Goal: Task Accomplishment & Management: Use online tool/utility

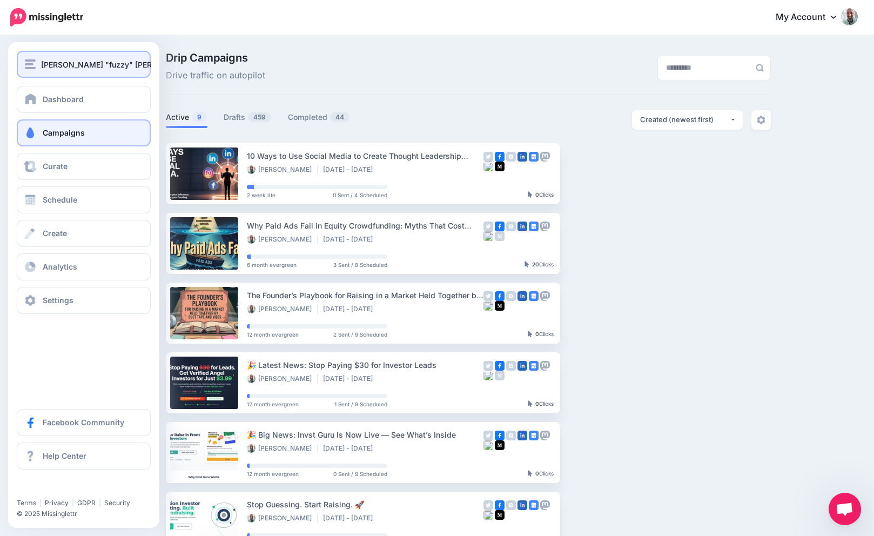
click at [30, 67] on img "button" at bounding box center [30, 64] width 11 height 10
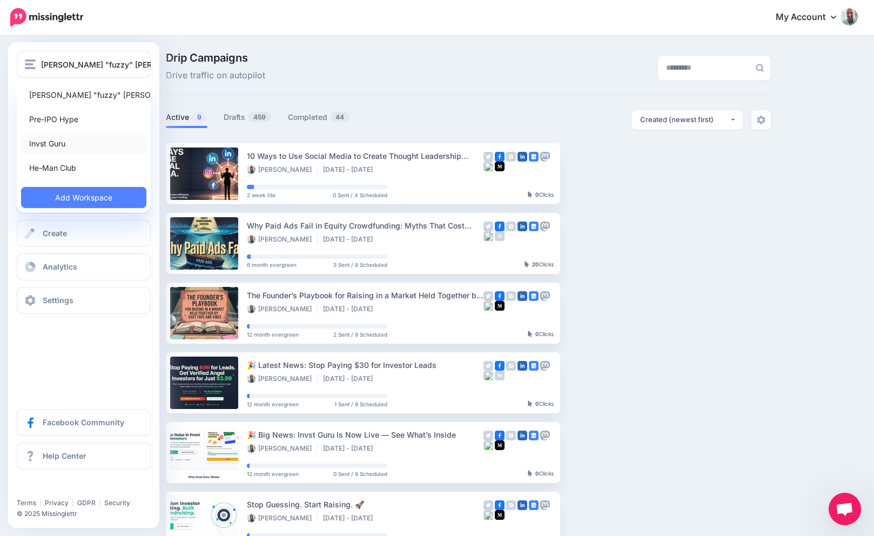
click at [51, 150] on link "Invst Guru" at bounding box center [83, 143] width 125 height 21
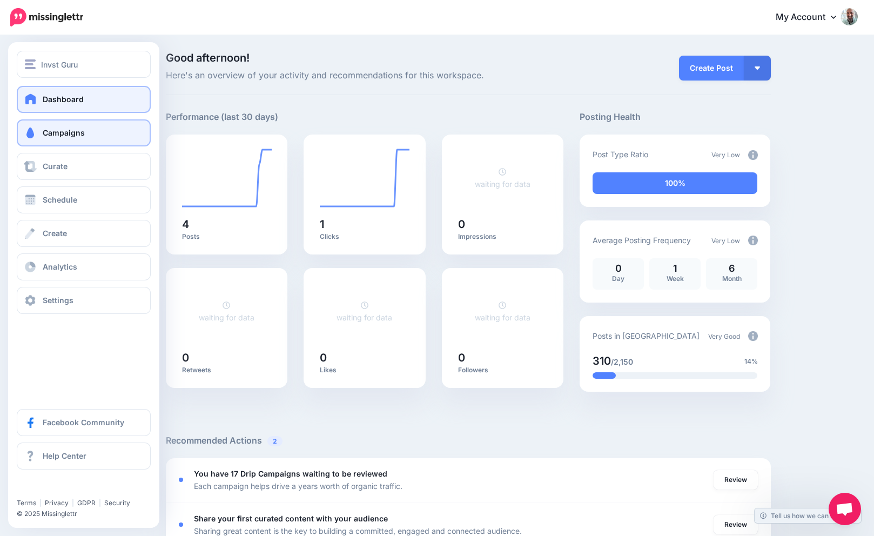
click at [26, 132] on span at bounding box center [30, 133] width 14 height 11
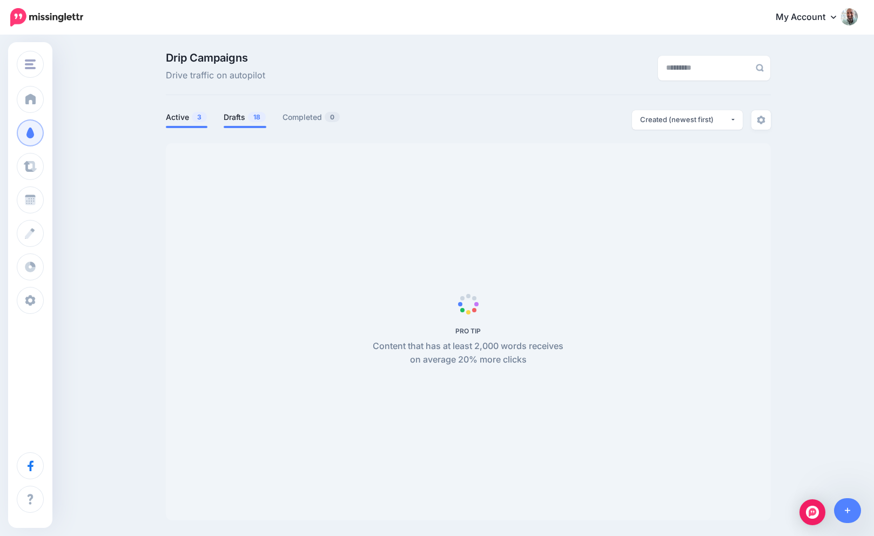
click at [245, 117] on link "Drafts 18" at bounding box center [245, 117] width 43 height 13
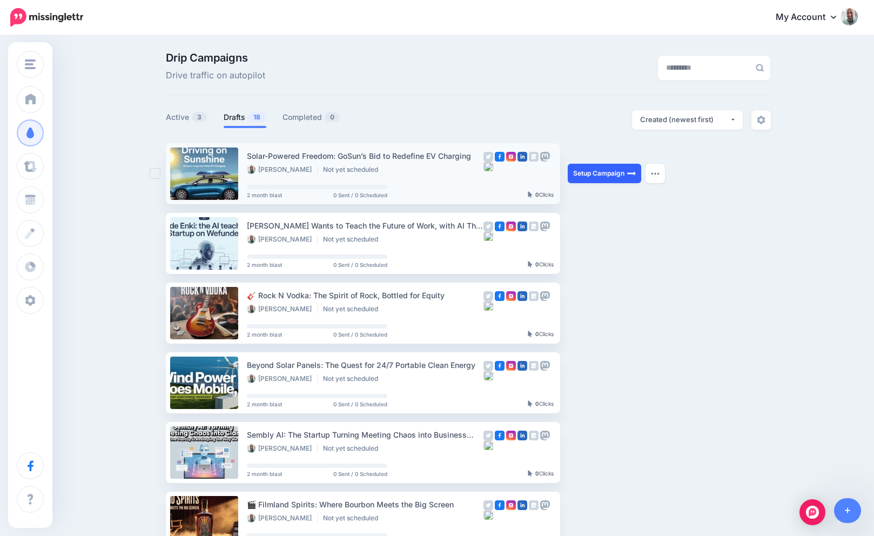
click at [589, 168] on link "Setup Campaign" at bounding box center [604, 173] width 73 height 19
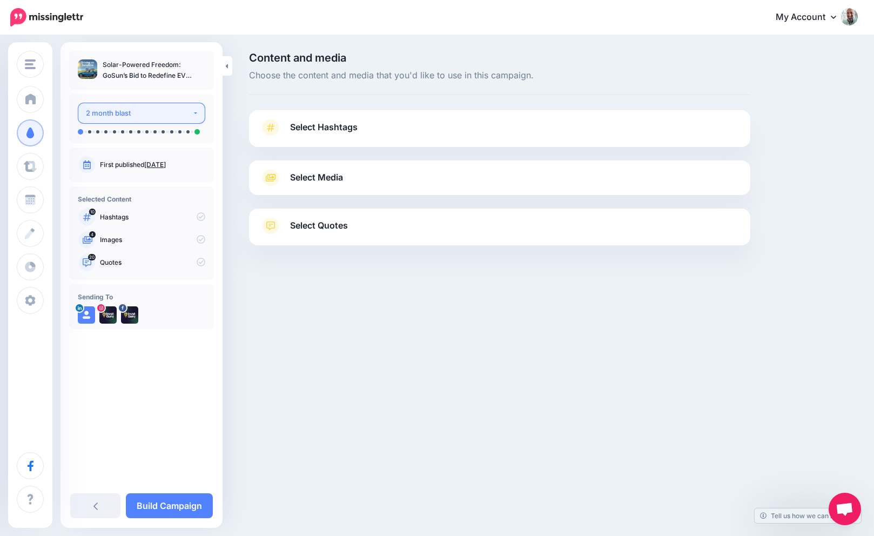
click at [139, 105] on button "2 month blast" at bounding box center [142, 113] width 128 height 21
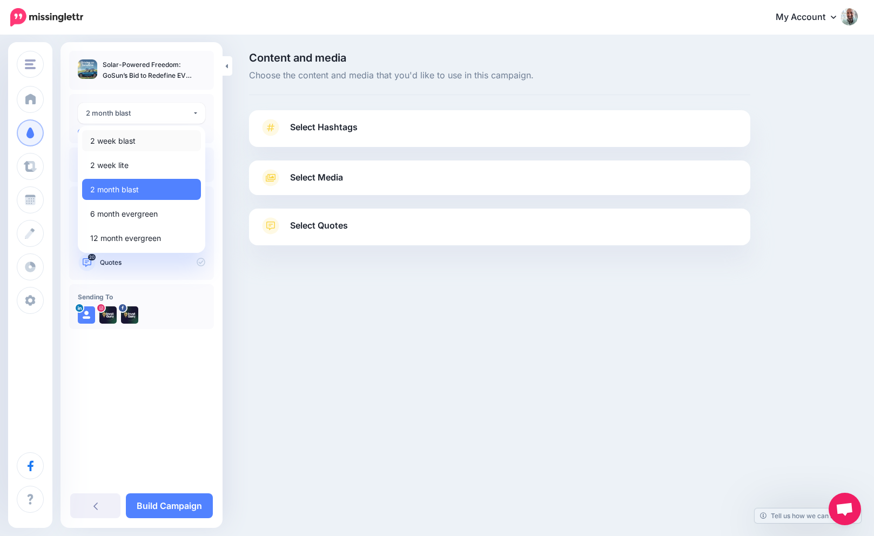
click at [124, 143] on span "2 week blast" at bounding box center [112, 141] width 45 height 13
select select "******"
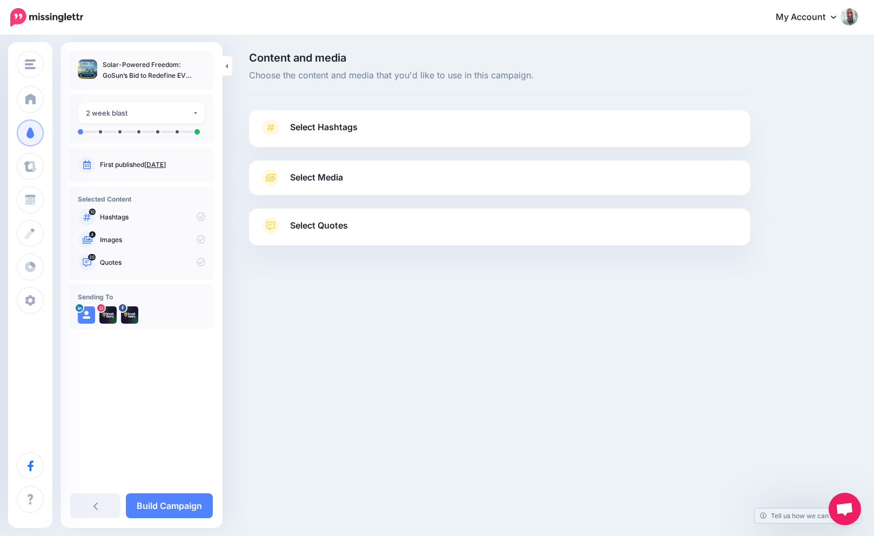
click at [356, 124] on span "Select Hashtags" at bounding box center [324, 127] width 68 height 15
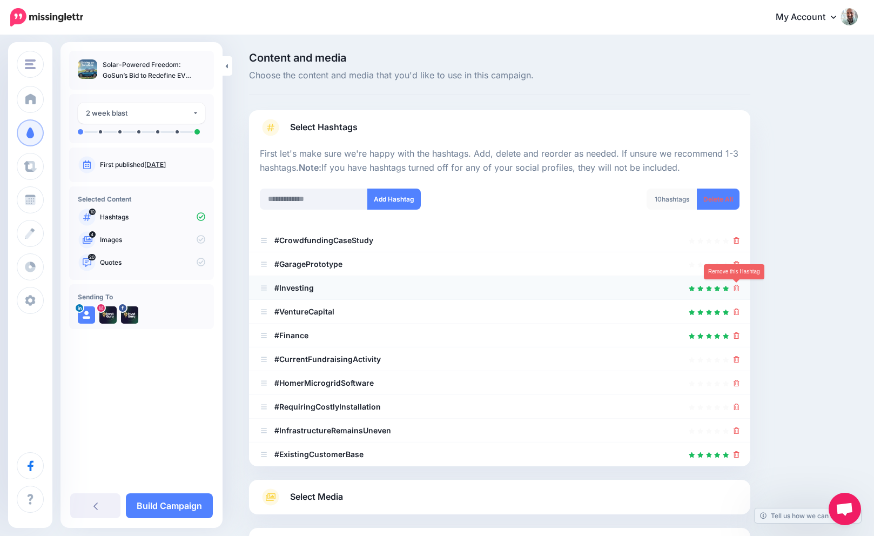
click at [738, 290] on icon at bounding box center [737, 288] width 6 height 6
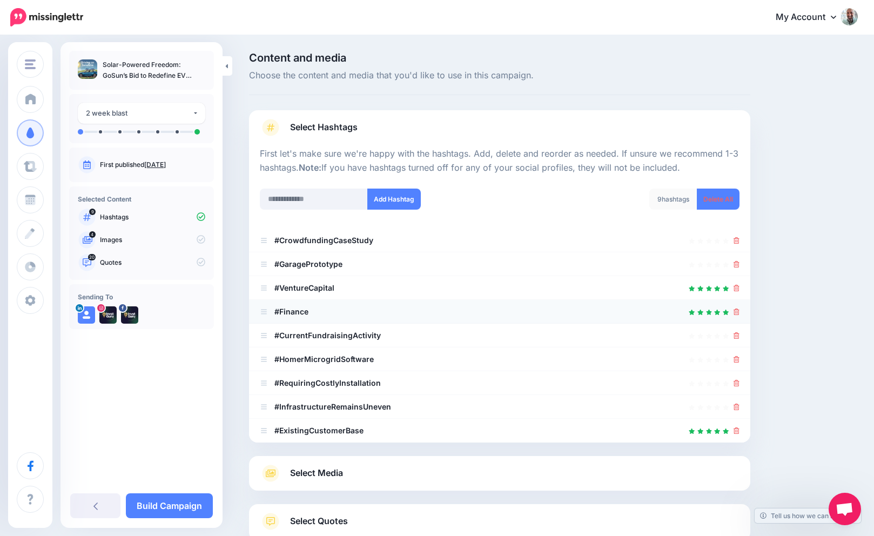
click at [737, 305] on div at bounding box center [737, 311] width 6 height 13
click at [737, 292] on link at bounding box center [737, 287] width 6 height 9
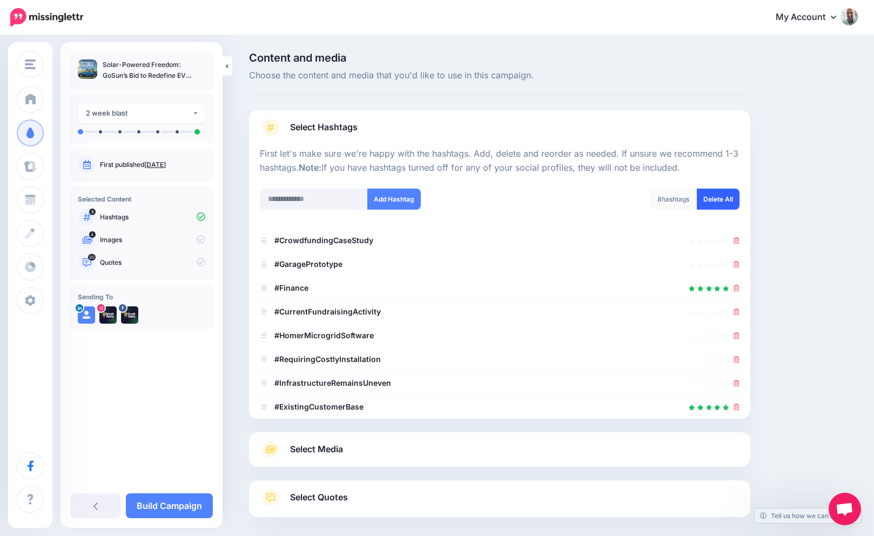
click at [721, 195] on link "Delete All" at bounding box center [718, 199] width 43 height 21
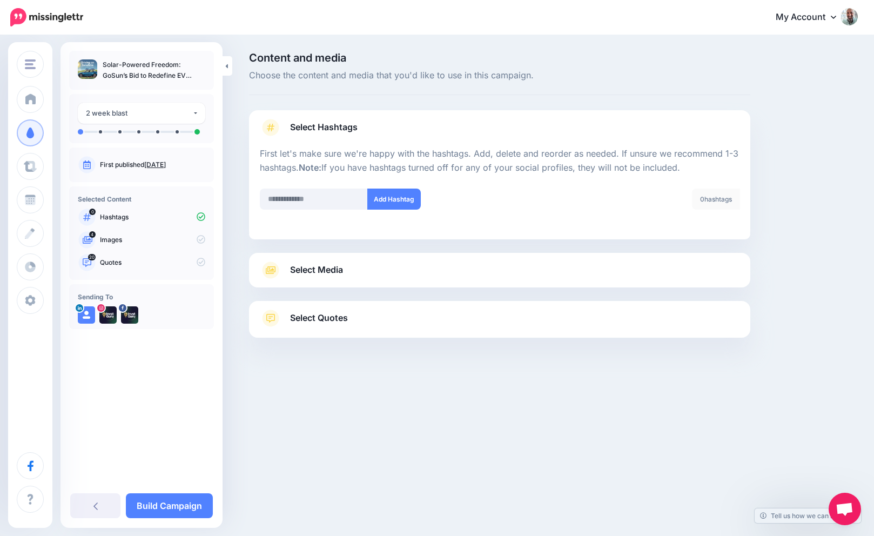
click at [306, 271] on span "Select Media" at bounding box center [316, 270] width 53 height 15
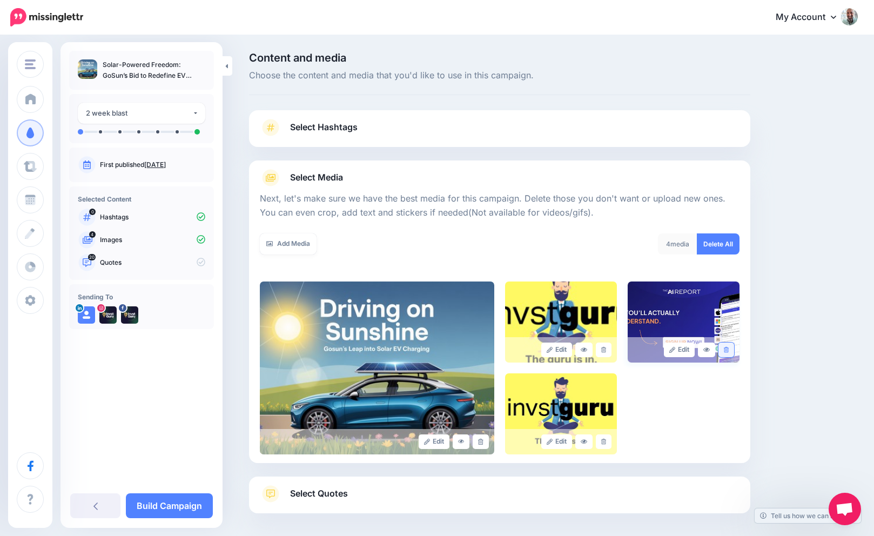
click at [725, 349] on icon at bounding box center [726, 350] width 5 height 6
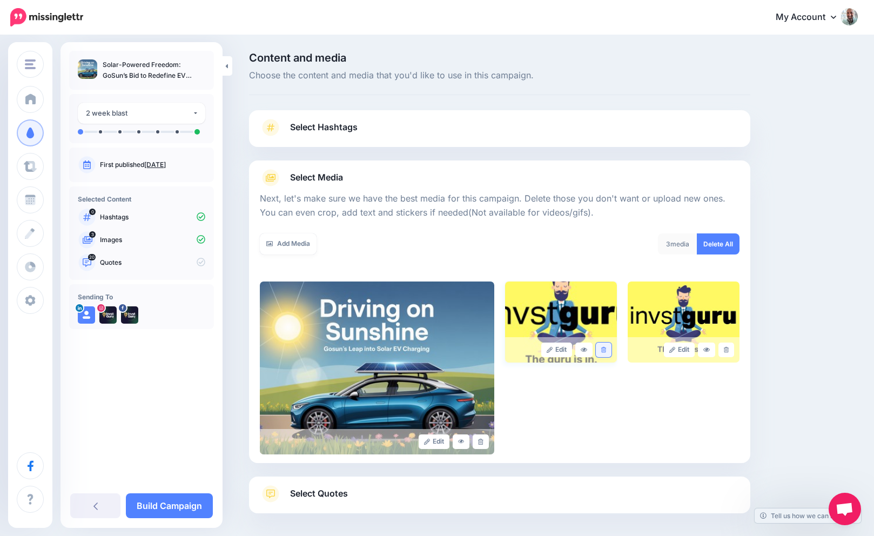
click at [608, 347] on link at bounding box center [604, 350] width 16 height 15
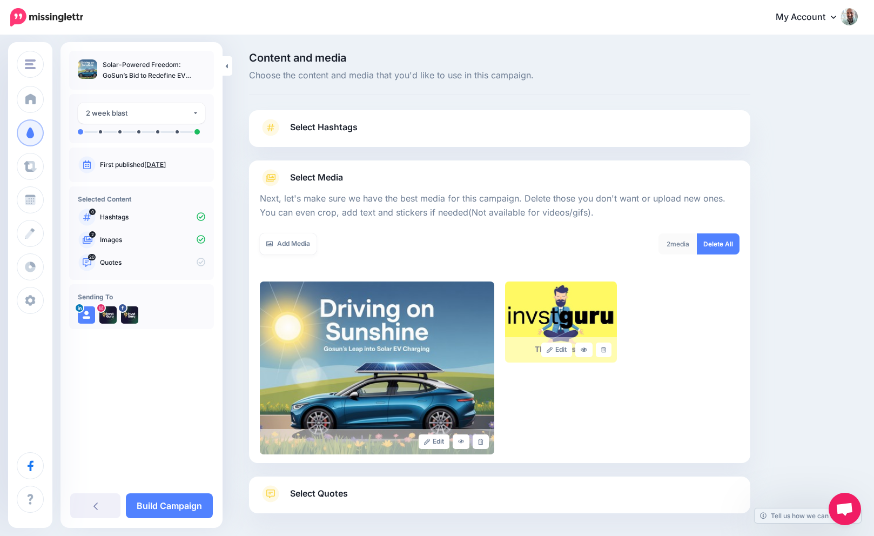
scroll to position [48, 0]
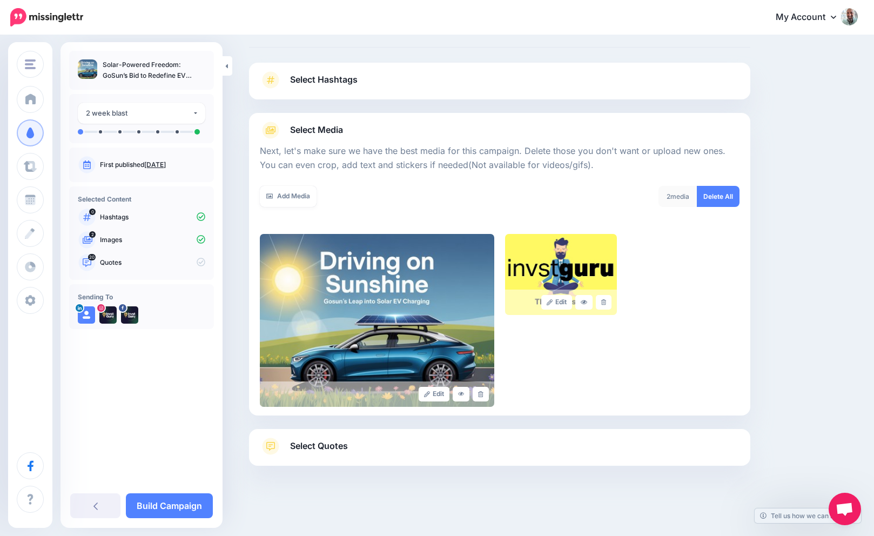
click at [356, 452] on link "Select Quotes" at bounding box center [500, 452] width 480 height 28
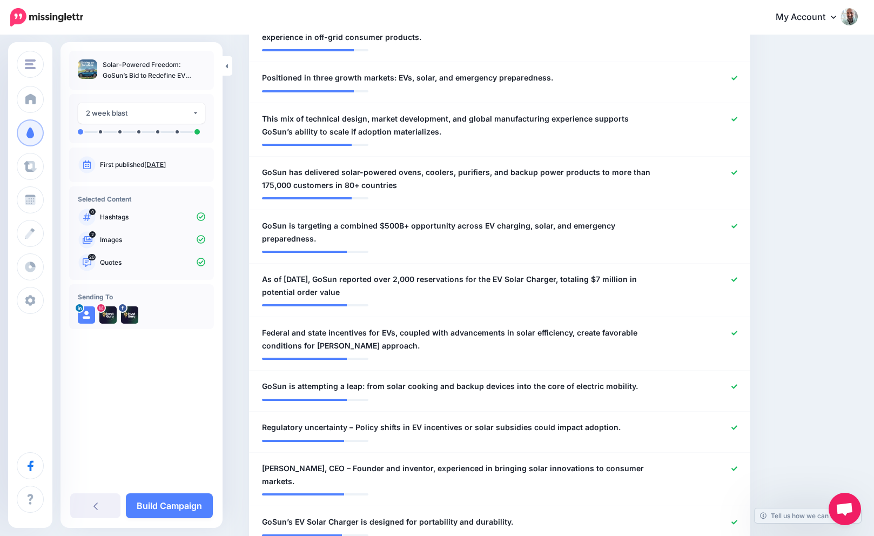
scroll to position [0, 0]
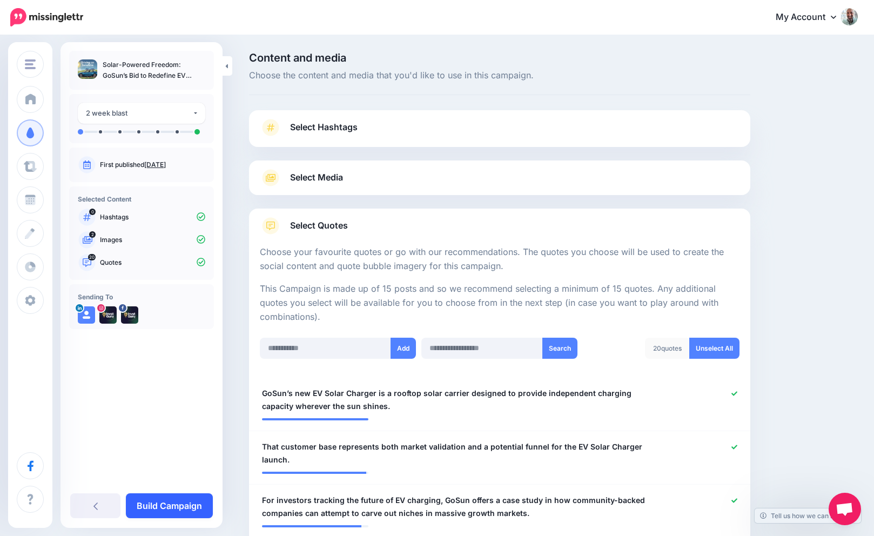
click at [168, 499] on link "Build Campaign" at bounding box center [169, 505] width 87 height 25
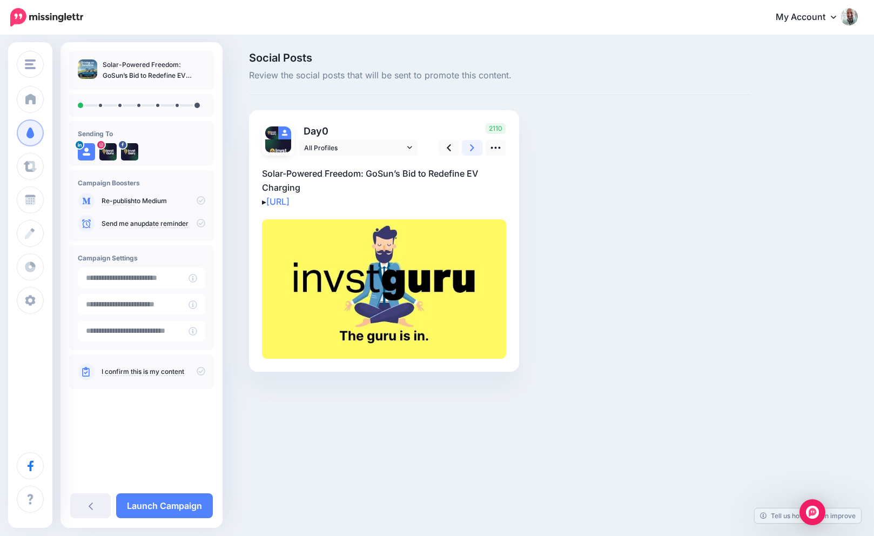
click at [473, 146] on icon at bounding box center [472, 147] width 4 height 11
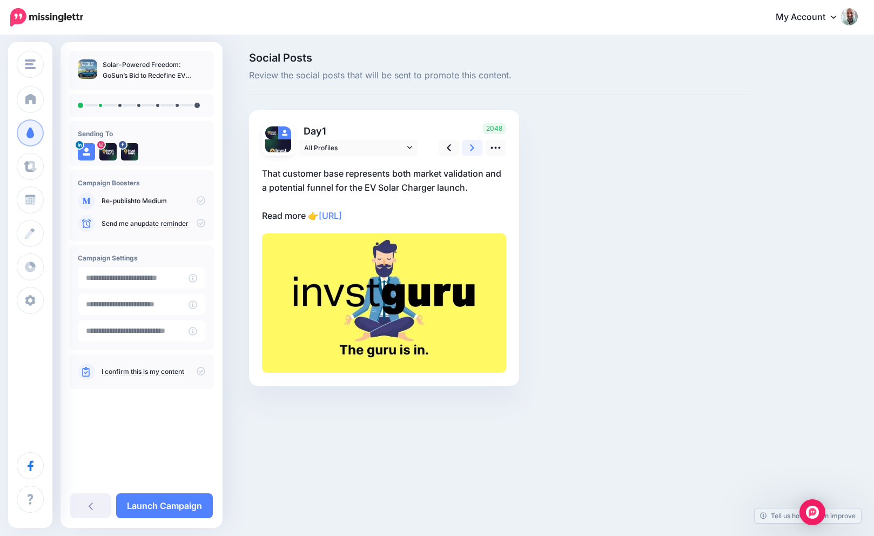
click at [473, 146] on icon at bounding box center [472, 147] width 4 height 11
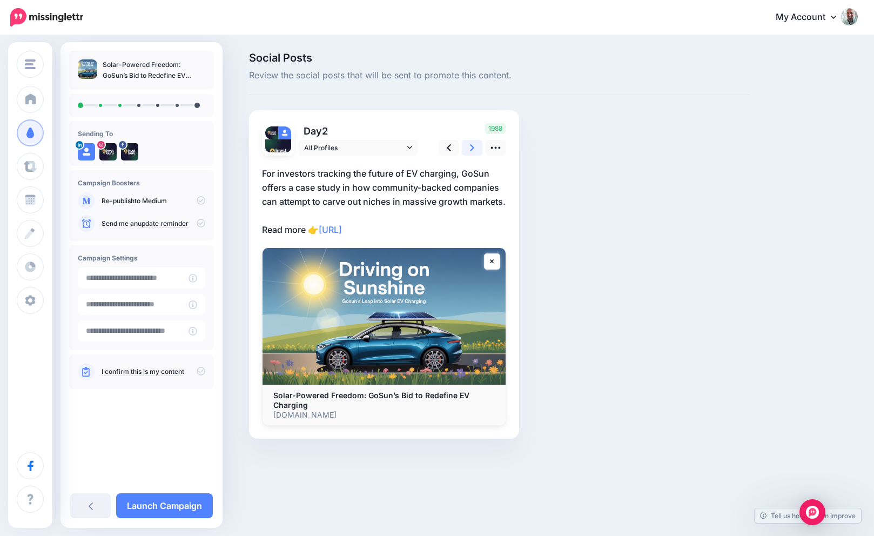
click at [473, 146] on icon at bounding box center [472, 147] width 4 height 11
type textarea "**********"
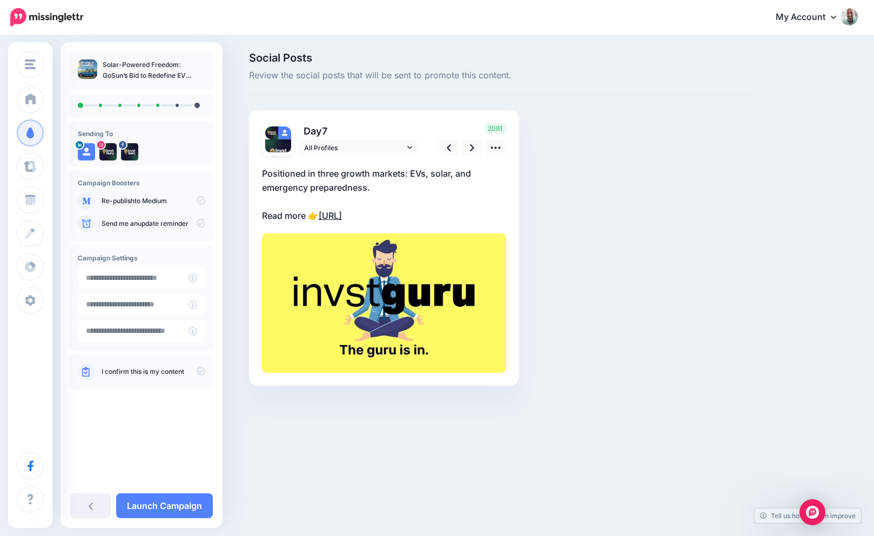
click at [342, 216] on link "[URL]" at bounding box center [330, 215] width 23 height 11
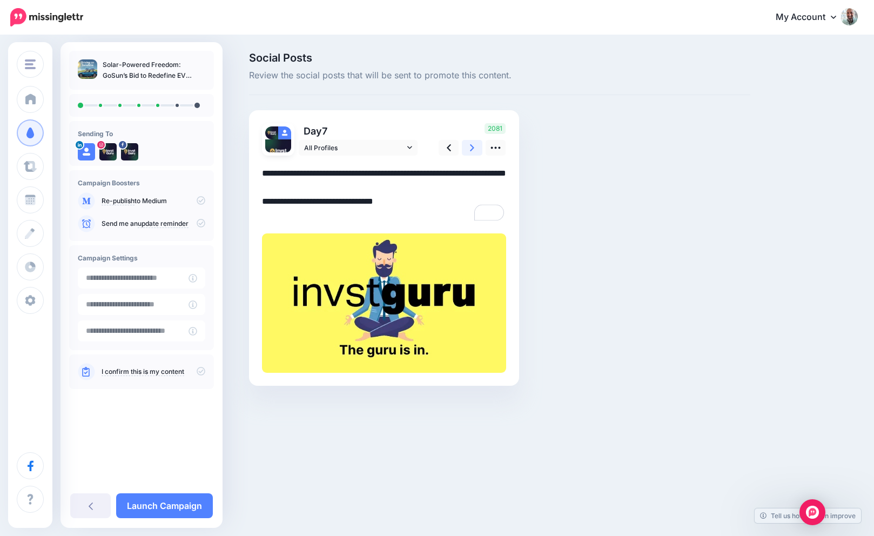
click at [473, 146] on icon at bounding box center [472, 147] width 4 height 11
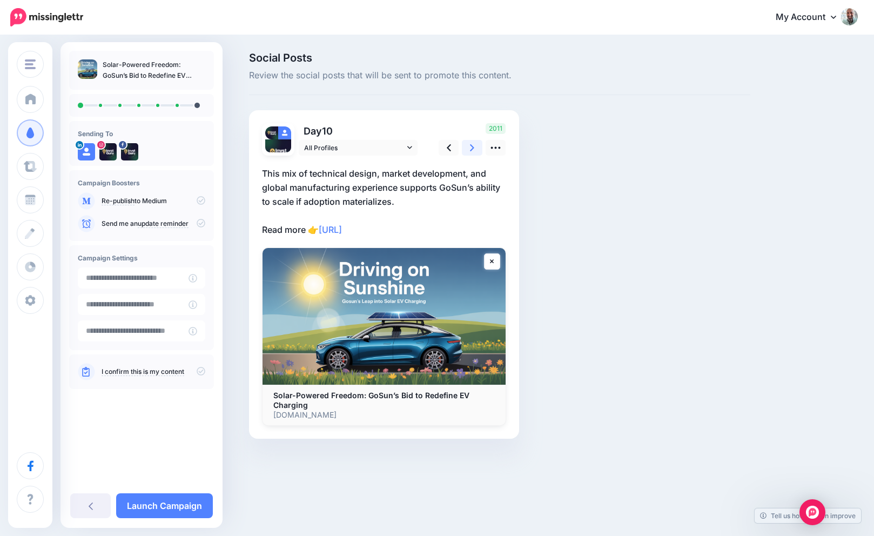
click at [472, 146] on icon at bounding box center [472, 147] width 4 height 7
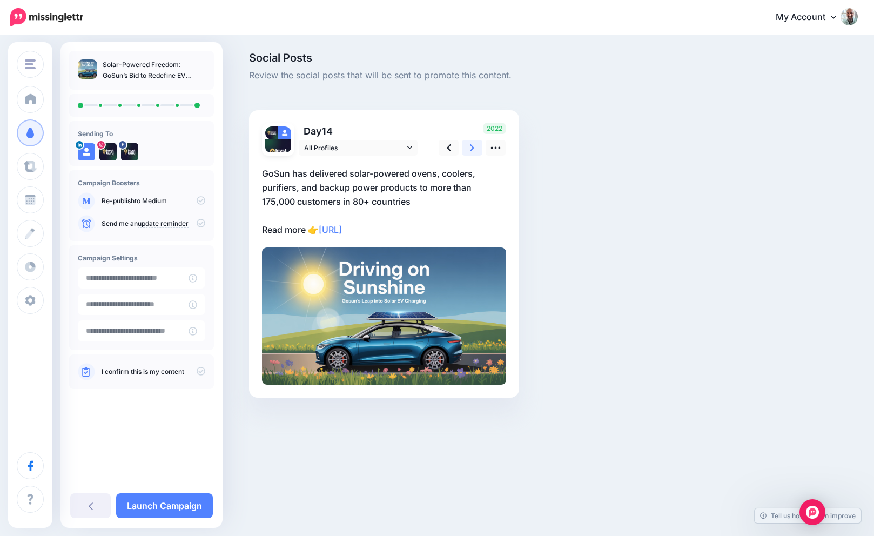
click at [472, 146] on icon at bounding box center [472, 147] width 4 height 7
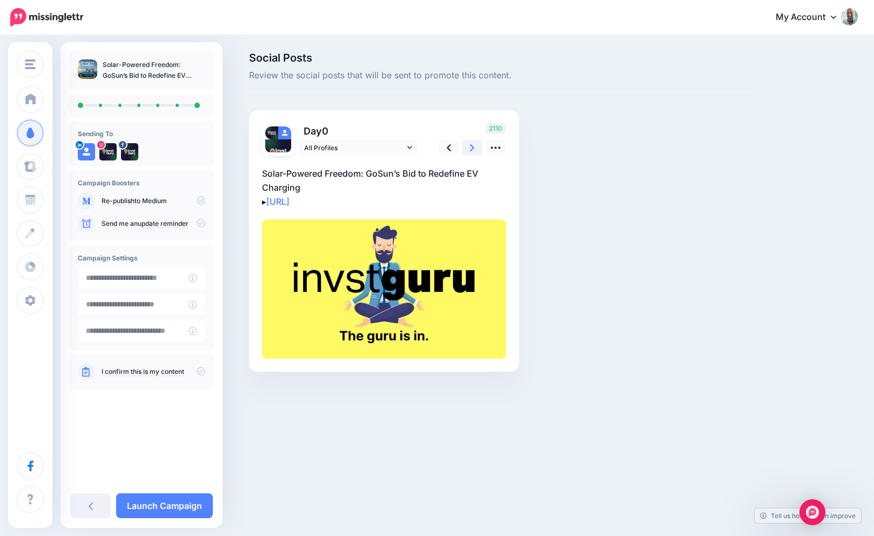
click at [472, 146] on icon at bounding box center [472, 147] width 4 height 7
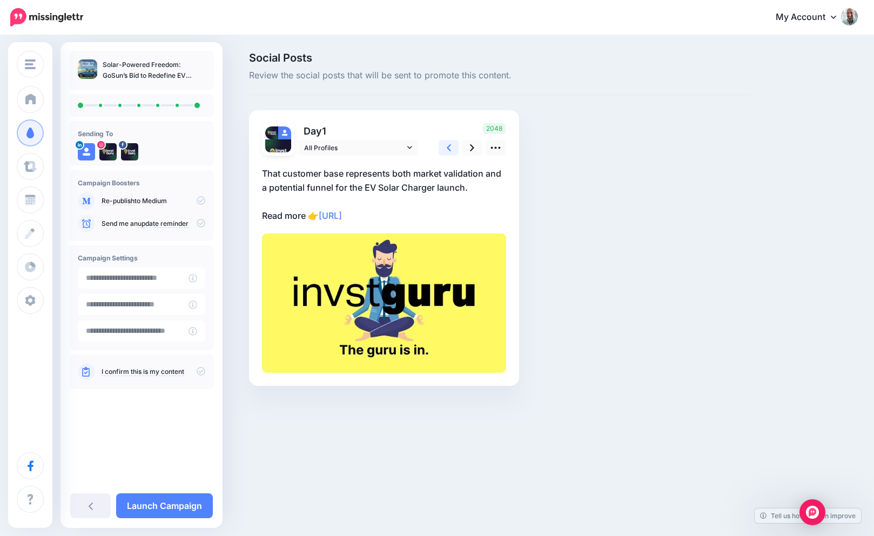
click at [445, 155] on link at bounding box center [449, 148] width 21 height 16
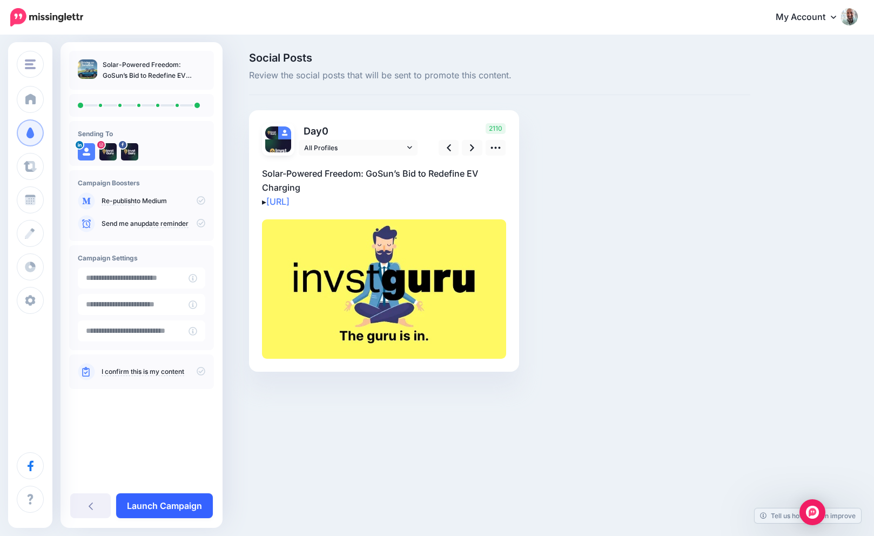
click at [142, 503] on link "Launch Campaign" at bounding box center [164, 505] width 97 height 25
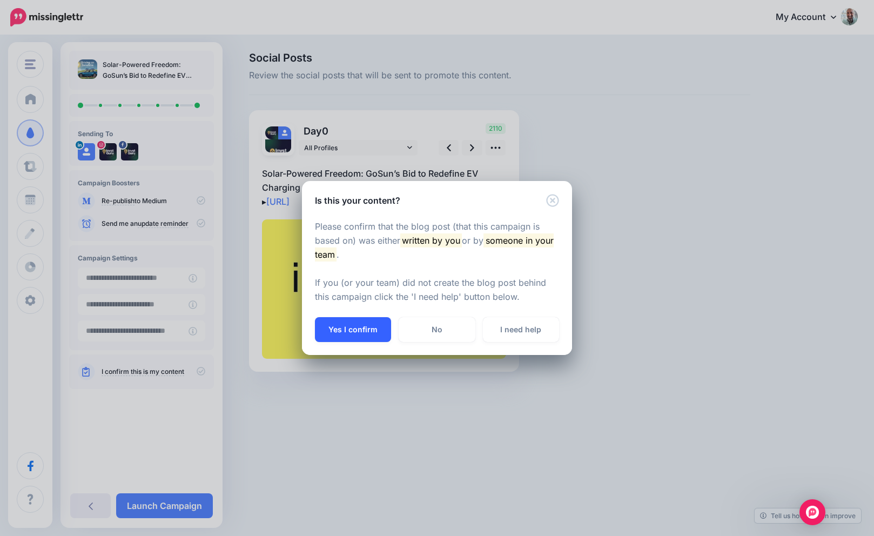
click at [344, 329] on button "Yes I confirm" at bounding box center [353, 329] width 76 height 25
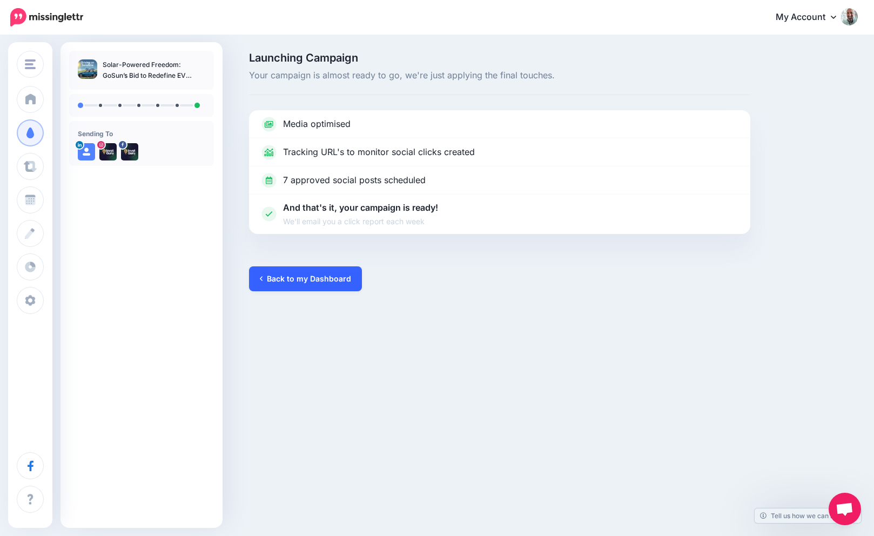
click at [337, 282] on link "Back to my Dashboard" at bounding box center [305, 278] width 113 height 25
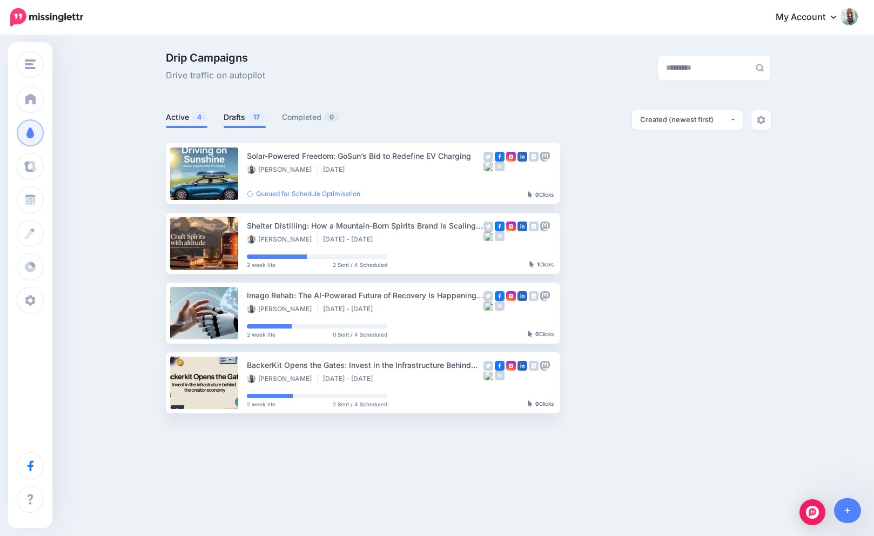
click at [232, 118] on link "Drafts 17" at bounding box center [245, 117] width 42 height 13
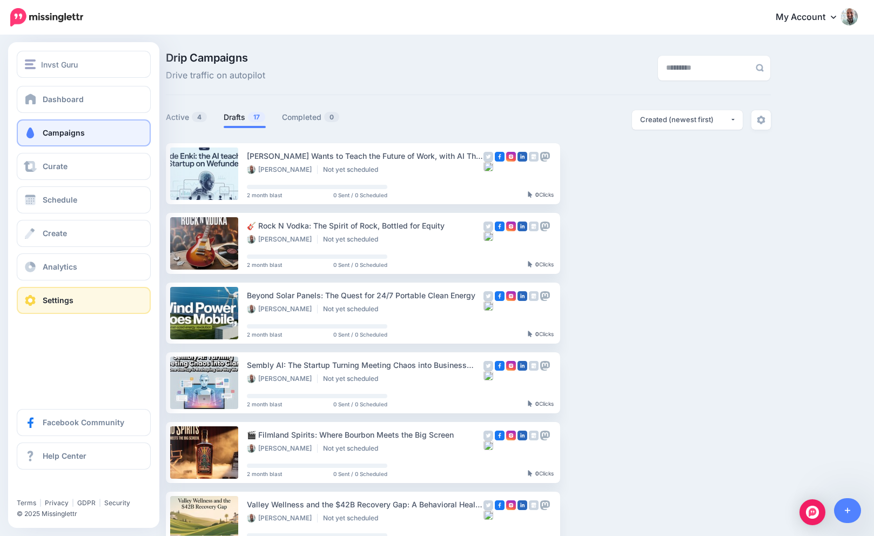
click at [37, 299] on span at bounding box center [30, 300] width 14 height 11
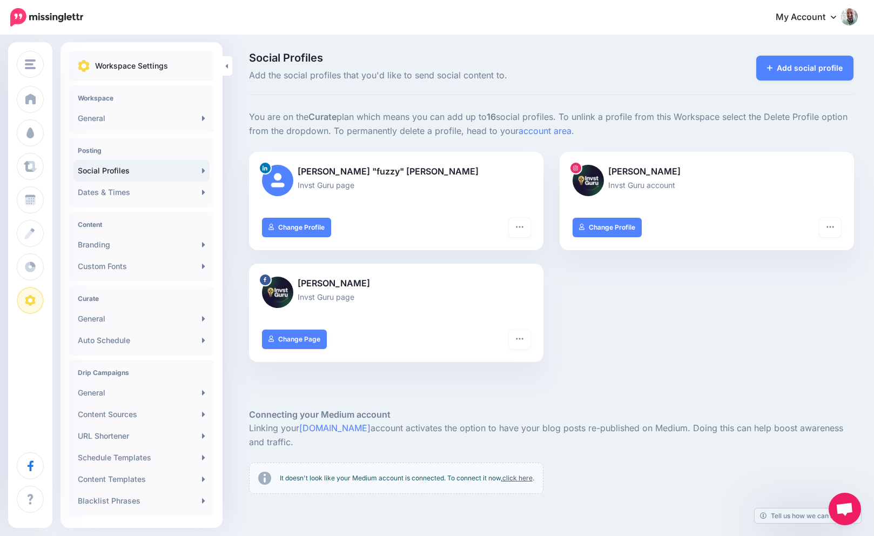
scroll to position [167, 0]
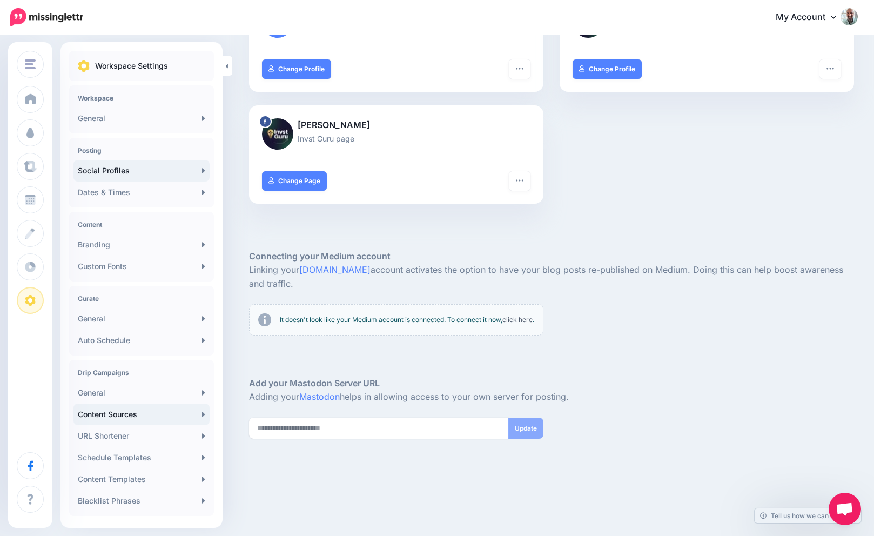
click at [98, 409] on link "Content Sources" at bounding box center [141, 415] width 136 height 22
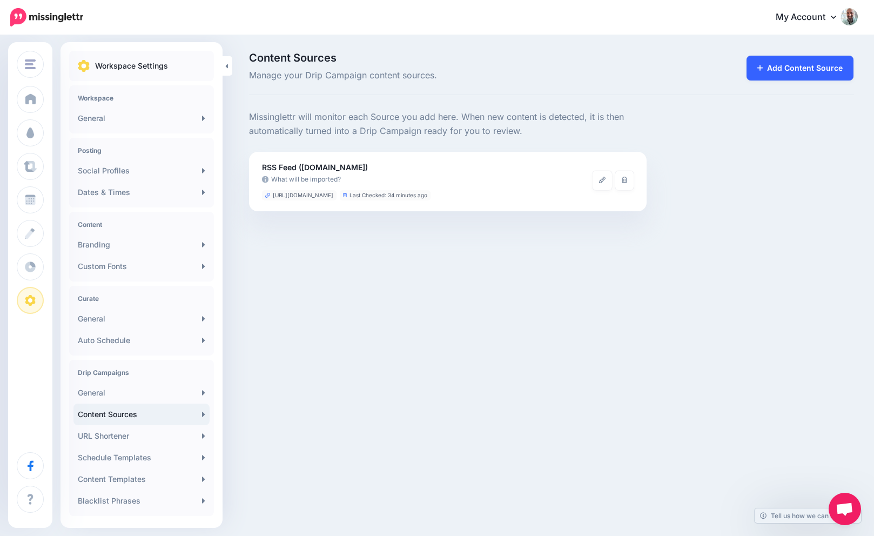
click at [807, 64] on link "Add Content Source" at bounding box center [801, 68] width 108 height 25
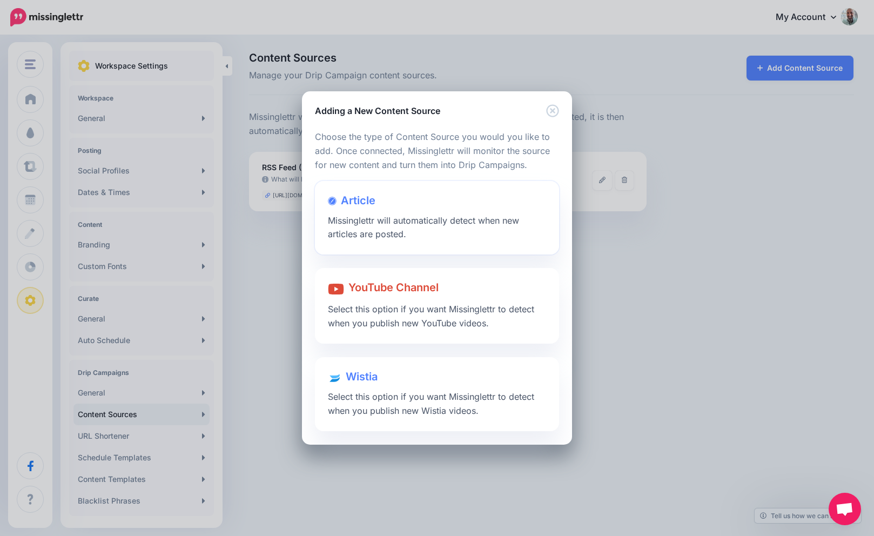
click at [362, 219] on span "Missinglettr will automatically detect when new articles are posted." at bounding box center [423, 227] width 191 height 25
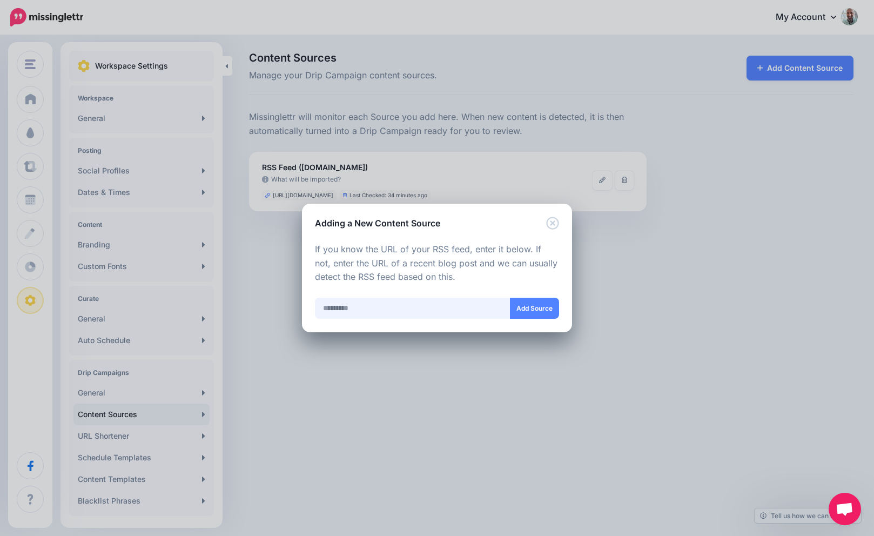
click at [343, 307] on input "text" at bounding box center [413, 308] width 196 height 21
paste input "**********"
type input "**********"
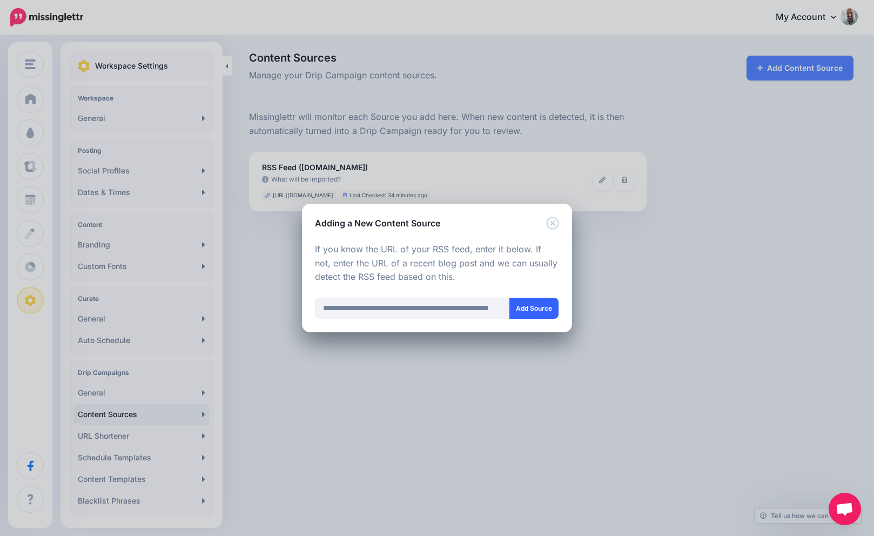
click at [545, 308] on button "Add Source" at bounding box center [534, 308] width 49 height 21
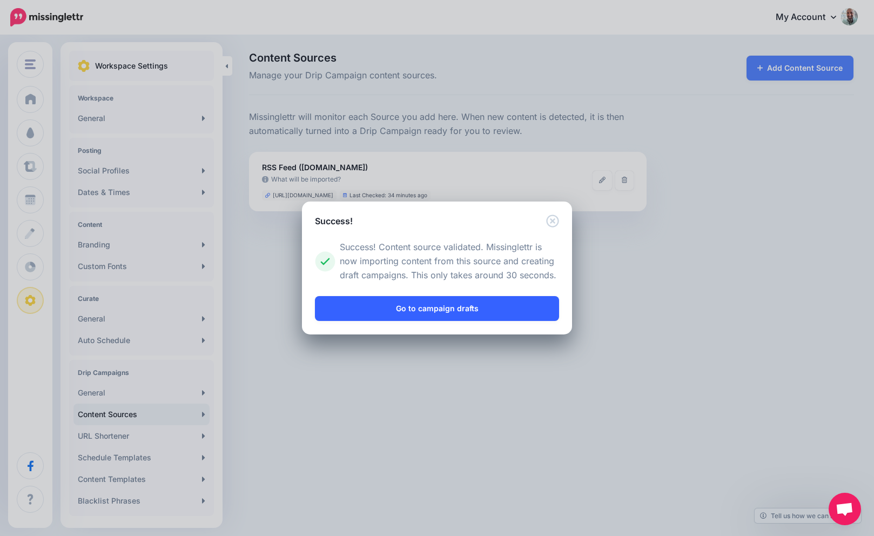
click at [450, 306] on link "Go to campaign drafts" at bounding box center [437, 308] width 244 height 25
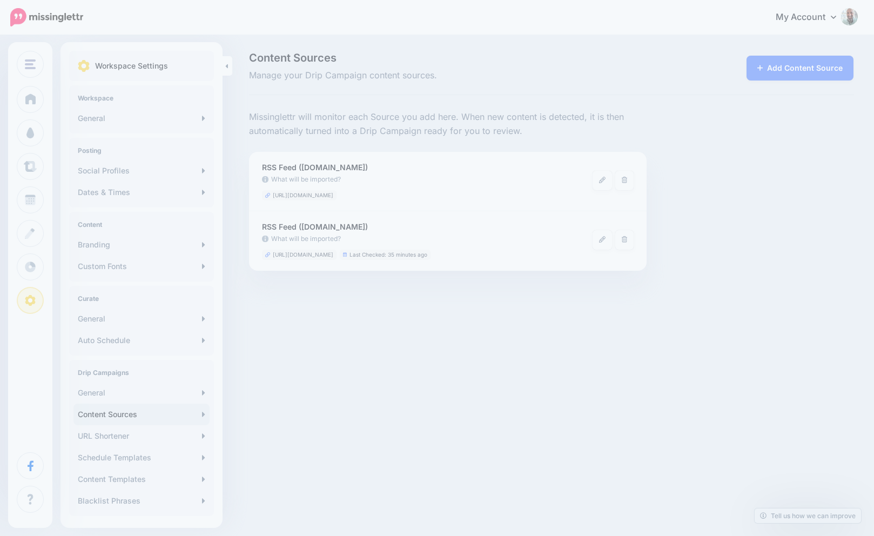
click at [450, 306] on div "Invst Guru [PERSON_NAME] "fuzzy" [PERSON_NAME] Pre-IPO Hype Invst Guru He-Man C…" at bounding box center [437, 268] width 874 height 536
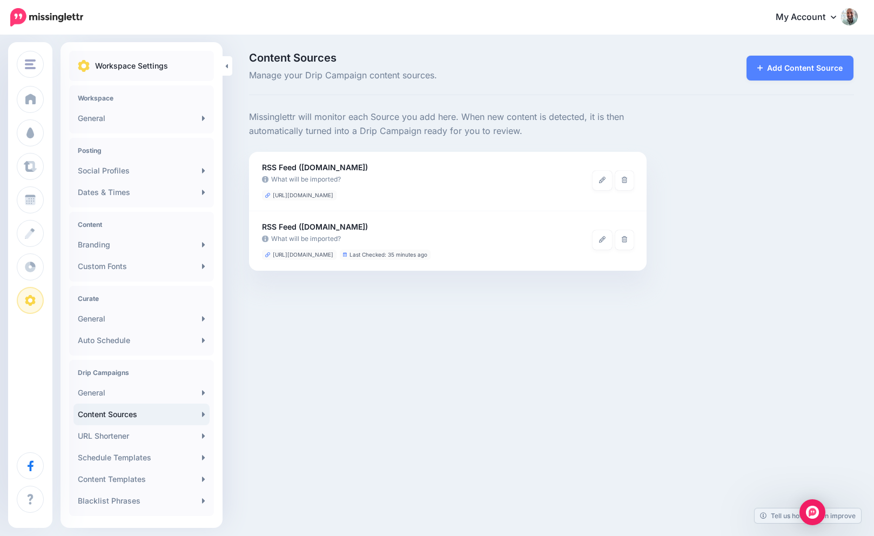
click at [149, 83] on div "Workspace Settings Workspace General Posting Social Profiles Dates & Times Cont…" at bounding box center [142, 314] width 162 height 526
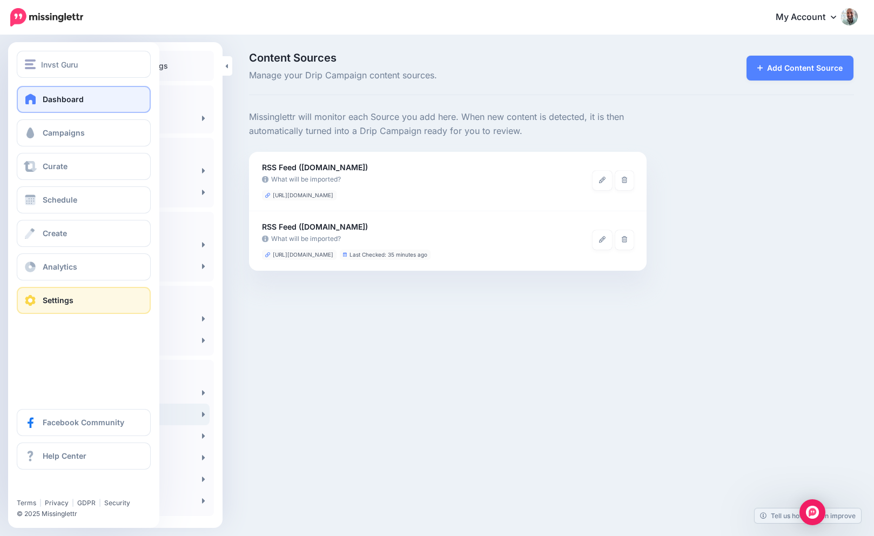
click at [41, 97] on link "Dashboard" at bounding box center [84, 99] width 134 height 27
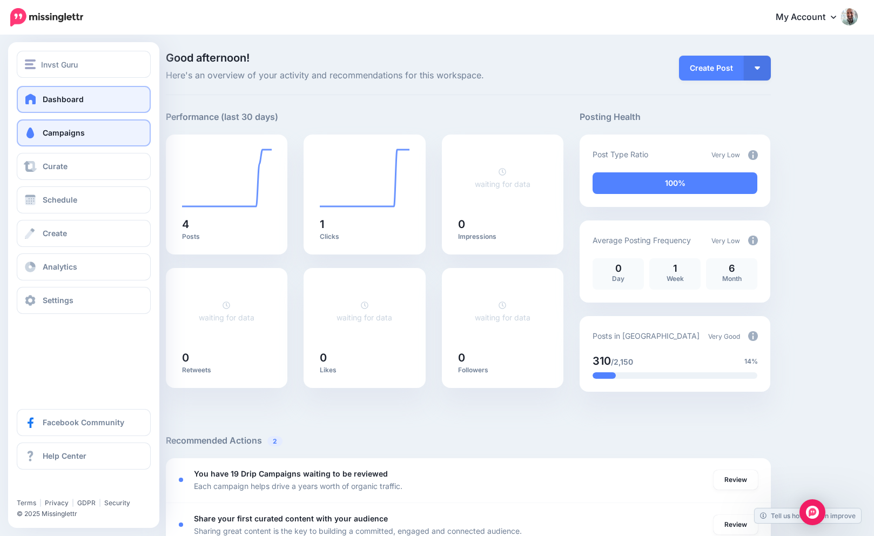
click at [33, 130] on span at bounding box center [30, 133] width 14 height 11
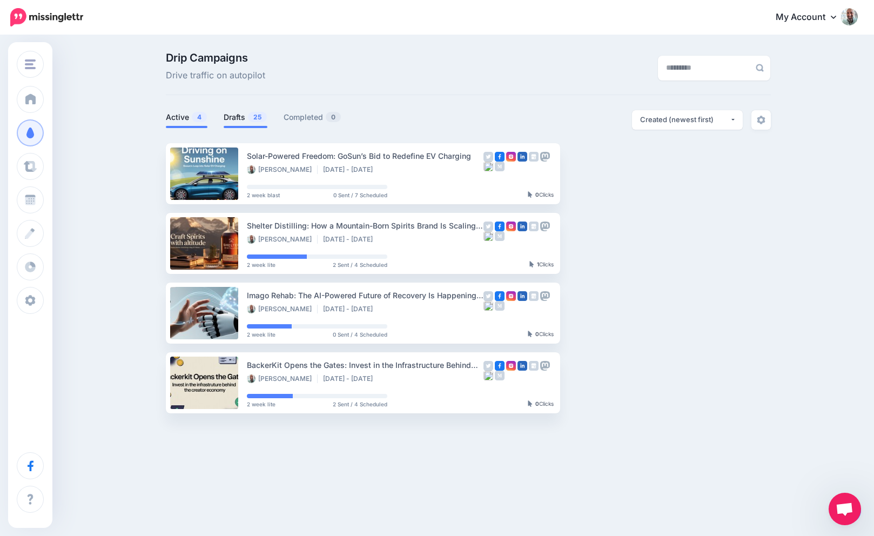
click at [229, 115] on link "Drafts 25" at bounding box center [246, 117] width 44 height 13
click at [242, 115] on link "Drafts 25" at bounding box center [246, 117] width 44 height 13
click at [246, 116] on link "Drafts 25" at bounding box center [246, 117] width 44 height 13
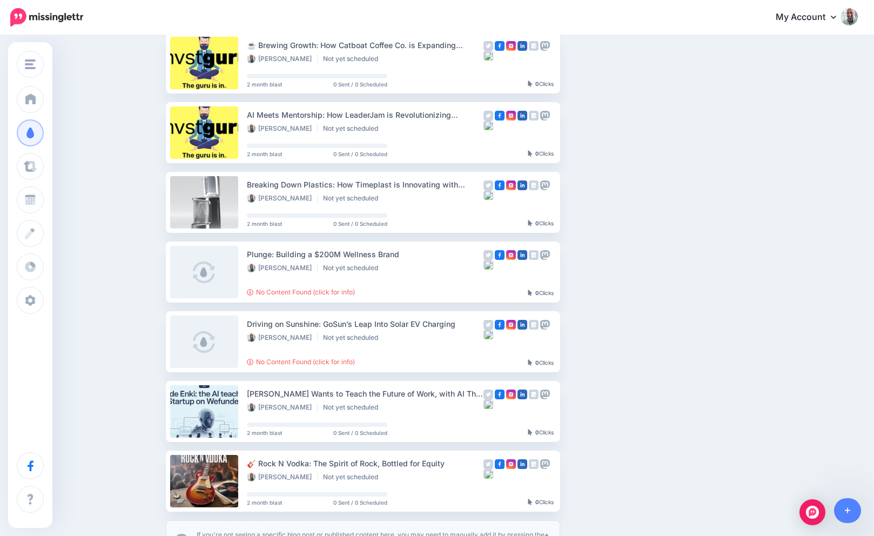
scroll to position [505, 0]
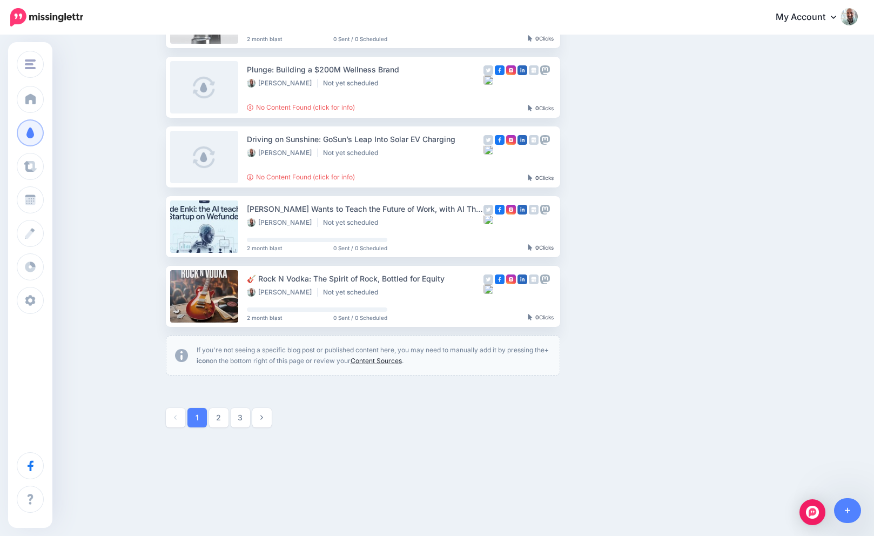
click at [373, 363] on link "Content Sources" at bounding box center [376, 361] width 51 height 8
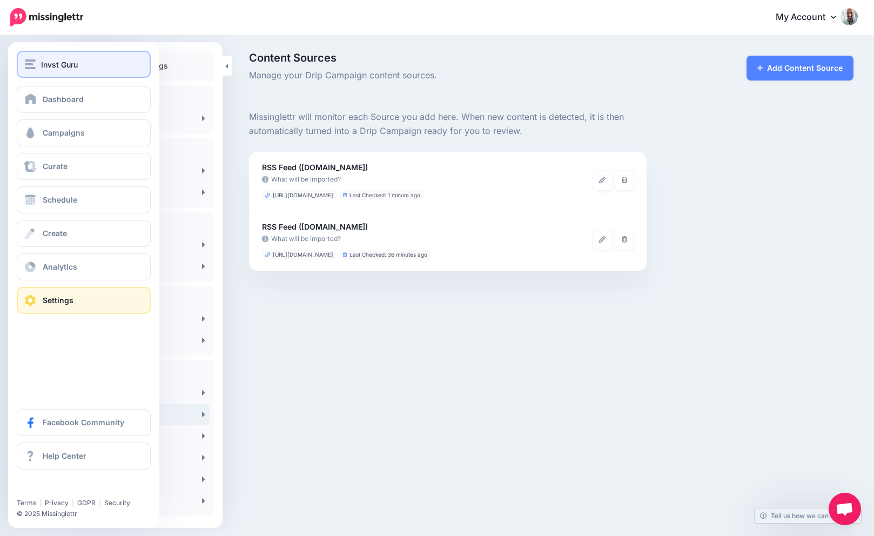
click at [18, 59] on button "Invst Guru" at bounding box center [84, 64] width 134 height 27
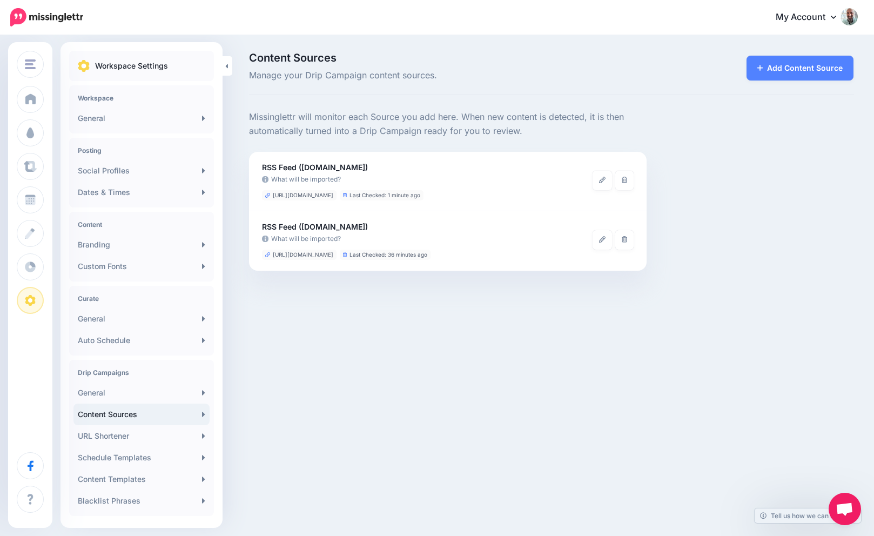
click at [317, 333] on div "Invst Guru Jeff "fuzzy" Wenzel Pre-IPO Hype Invst Guru He-Man Club Add Workspac…" at bounding box center [437, 268] width 874 height 536
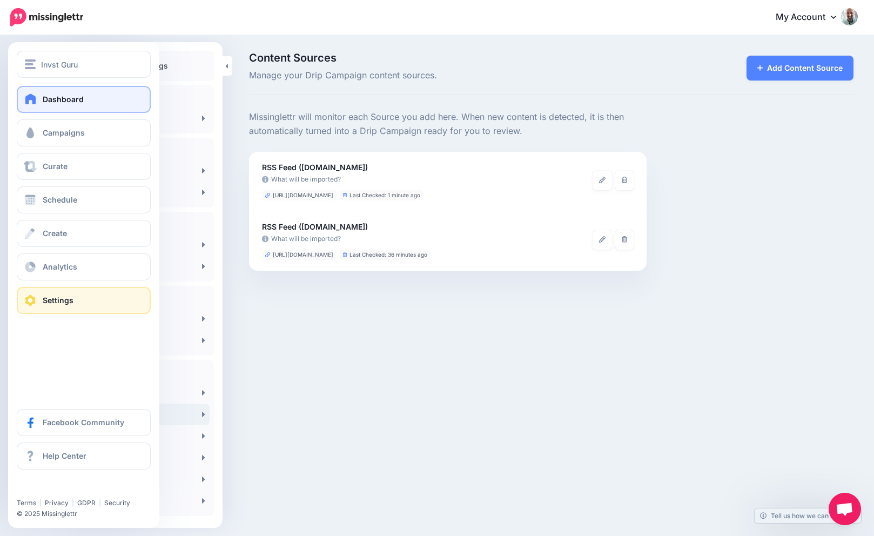
click at [20, 96] on link "Dashboard" at bounding box center [84, 99] width 134 height 27
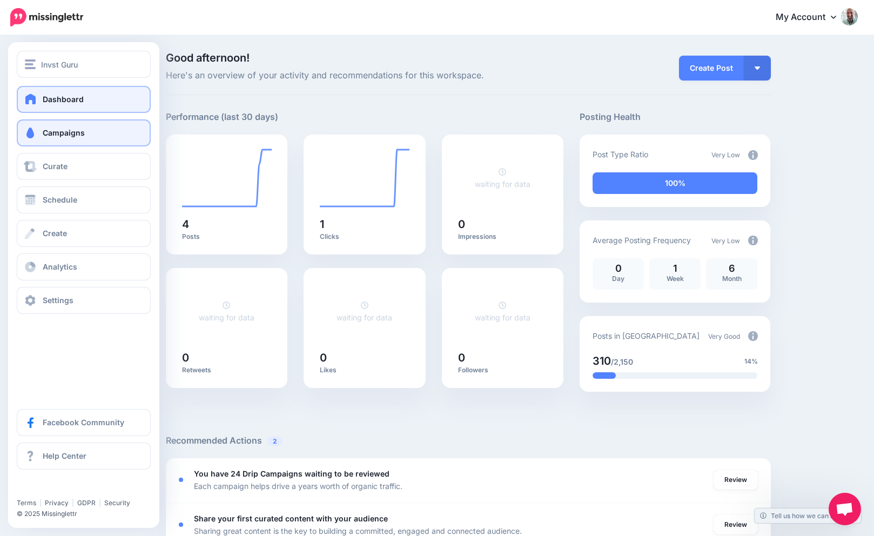
click at [29, 125] on link "Campaigns" at bounding box center [84, 132] width 134 height 27
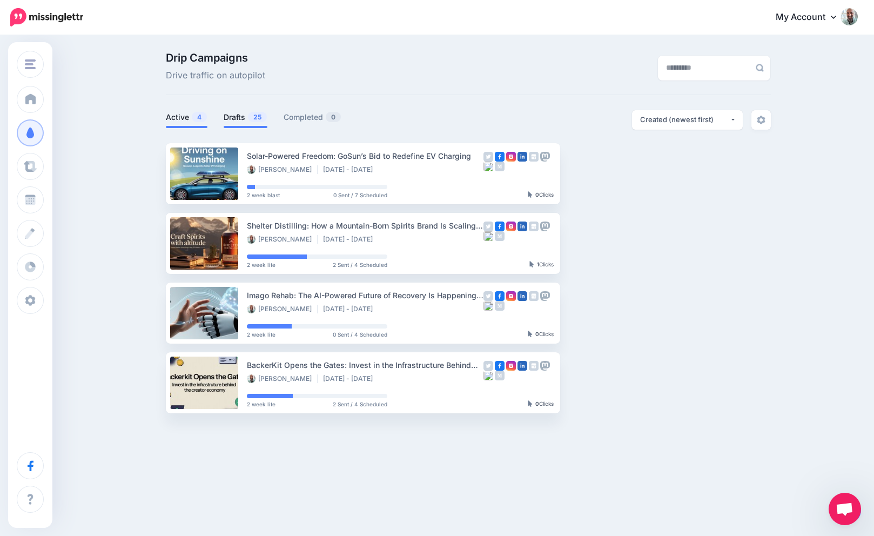
click at [235, 118] on link "Drafts 25" at bounding box center [246, 117] width 44 height 13
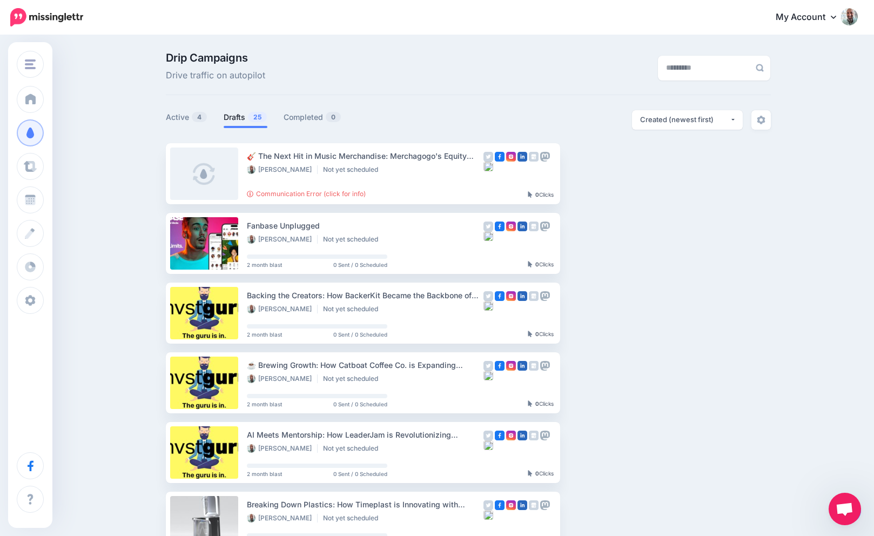
click at [239, 119] on link "Drafts 25" at bounding box center [246, 117] width 44 height 13
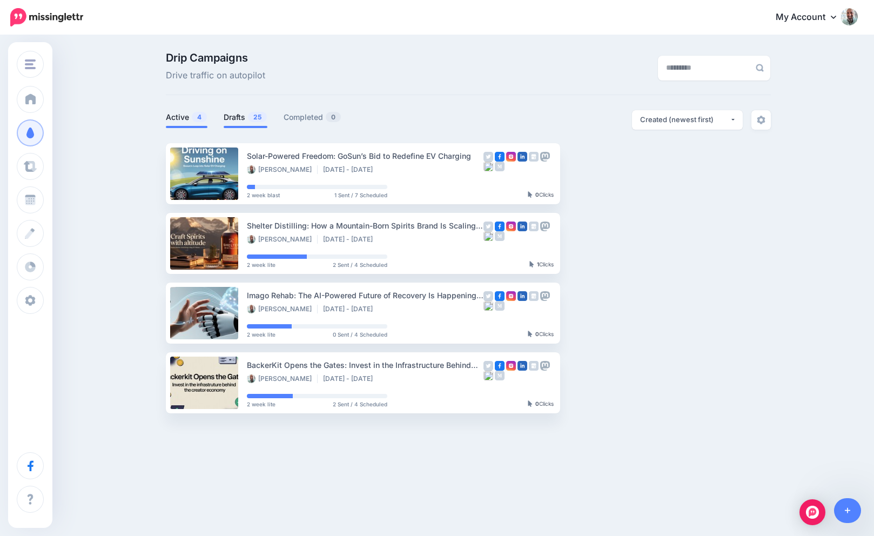
click at [239, 116] on link "Drafts 25" at bounding box center [246, 117] width 44 height 13
